Goal: Task Accomplishment & Management: Use online tool/utility

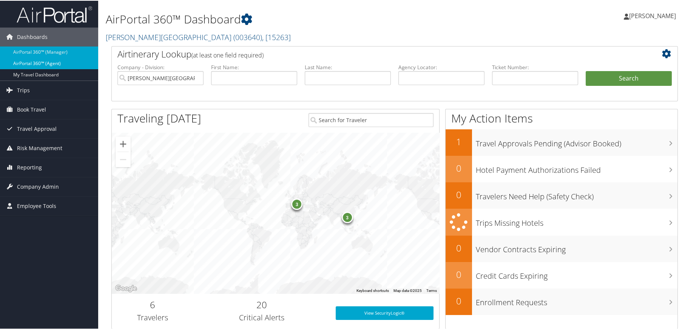
click at [34, 61] on link "AirPortal 360™ (Agent)" at bounding box center [49, 62] width 98 height 11
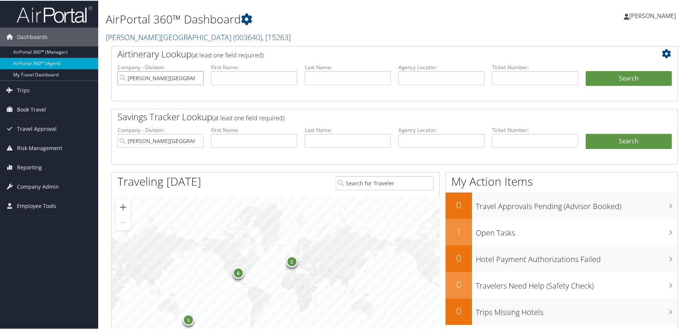
click at [196, 76] on input "[PERSON_NAME][GEOGRAPHIC_DATA]" at bounding box center [160, 77] width 86 height 14
click at [260, 79] on input "text" at bounding box center [254, 77] width 86 height 14
type input "carei"
click at [345, 78] on input "text" at bounding box center [348, 77] width 86 height 14
type input "c"
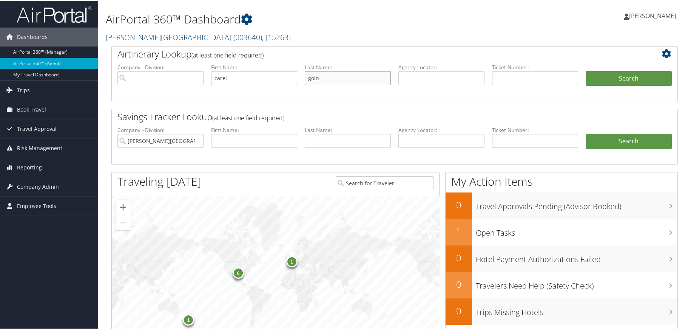
type input "goin"
click at [196, 138] on input "[PERSON_NAME][GEOGRAPHIC_DATA]" at bounding box center [160, 140] width 86 height 14
click at [619, 76] on button "Search" at bounding box center [629, 77] width 86 height 15
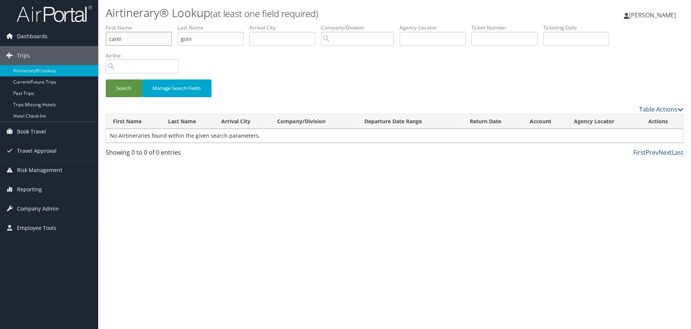
click at [159, 38] on input "carei" at bounding box center [139, 39] width 66 height 14
type input "carey"
click at [118, 89] on button "Search" at bounding box center [124, 88] width 36 height 18
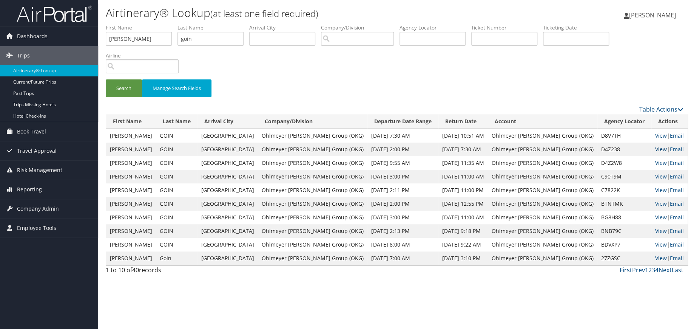
click at [655, 151] on link "View" at bounding box center [661, 148] width 12 height 7
